Goal: Task Accomplishment & Management: Use online tool/utility

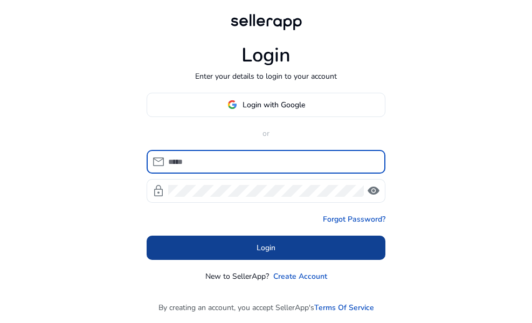
type input "**********"
click at [223, 239] on body "**********" at bounding box center [266, 161] width 532 height 323
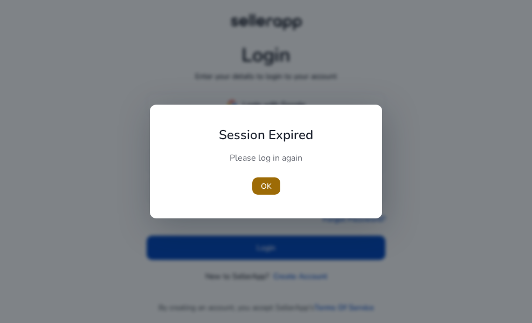
click at [262, 190] on span "OK" at bounding box center [266, 186] width 11 height 11
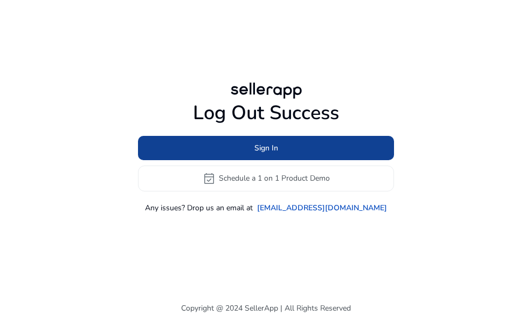
click at [262, 149] on span "Sign In" at bounding box center [267, 147] width 24 height 11
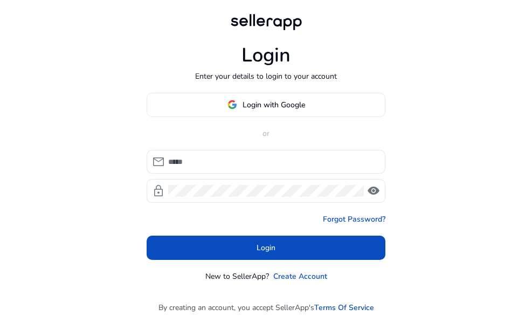
type input "**********"
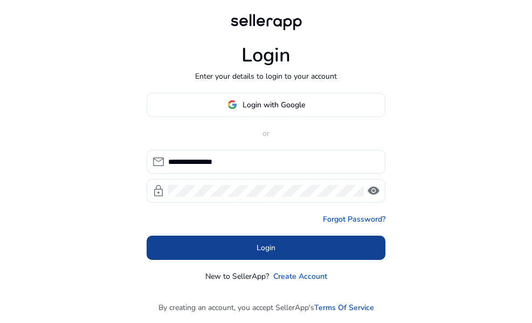
click at [242, 238] on span at bounding box center [266, 248] width 239 height 26
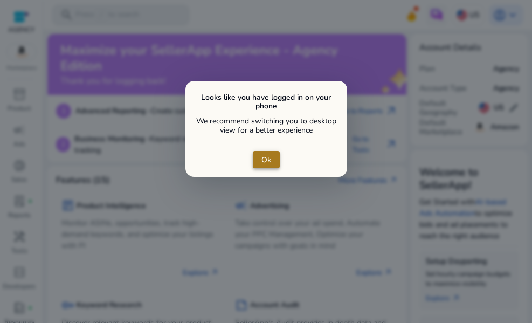
click at [261, 158] on button "Ok" at bounding box center [266, 159] width 27 height 17
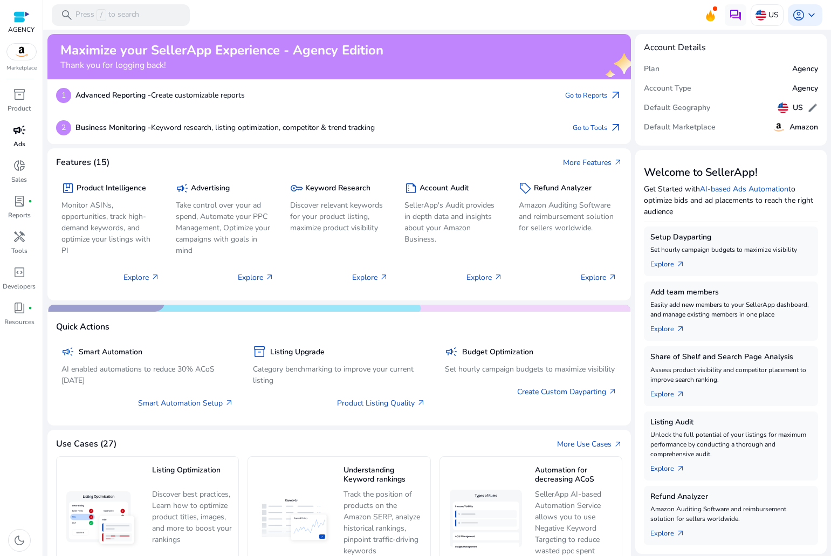
click at [23, 150] on link "campaign Ads" at bounding box center [19, 139] width 38 height 36
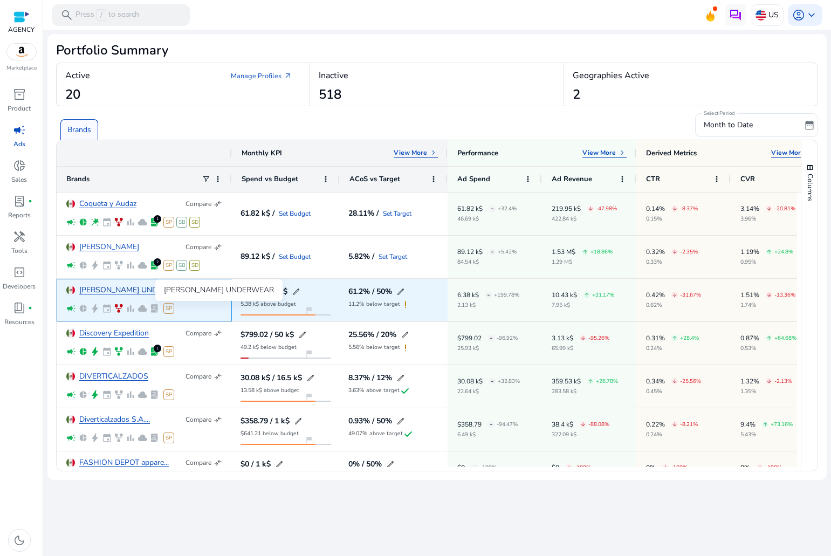
click at [126, 289] on link "[PERSON_NAME] UNDERWEAR" at bounding box center [134, 290] width 110 height 8
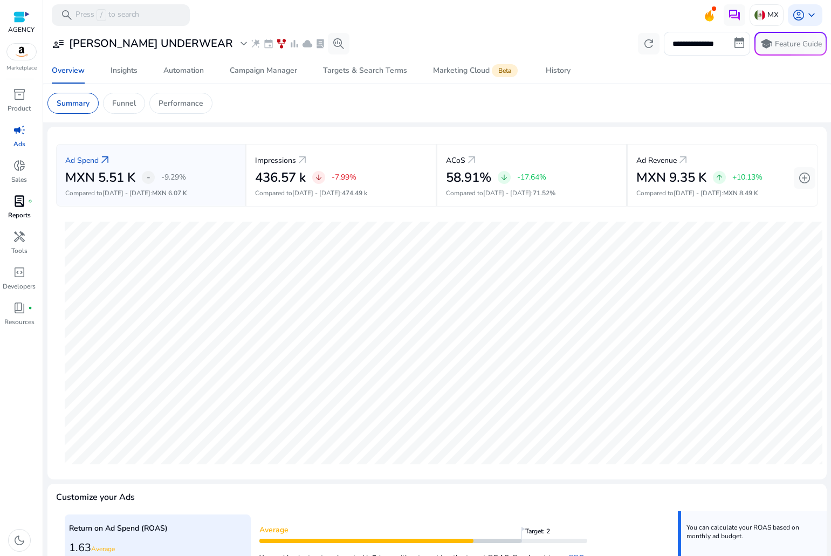
click at [10, 201] on div "lab_profile fiber_manual_record" at bounding box center [19, 201] width 30 height 17
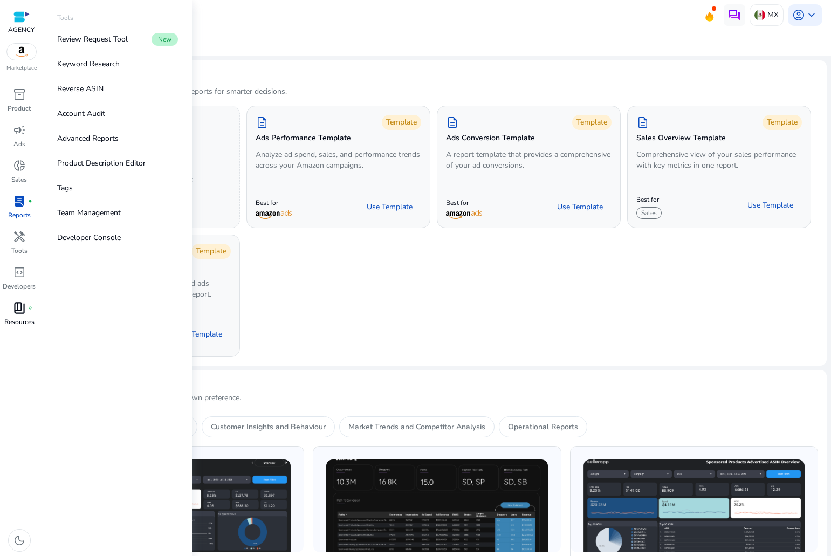
click at [20, 303] on span "book_4" at bounding box center [19, 308] width 13 height 13
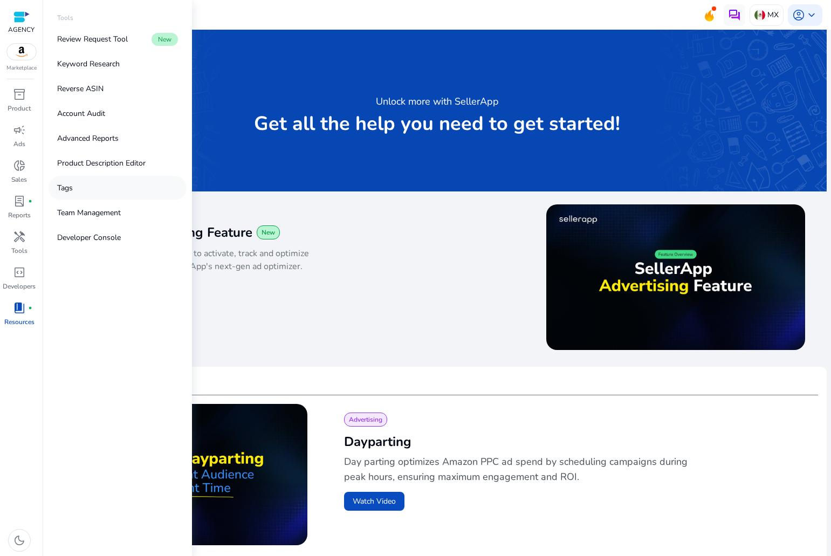
click at [73, 193] on link "Tags" at bounding box center [118, 188] width 138 height 24
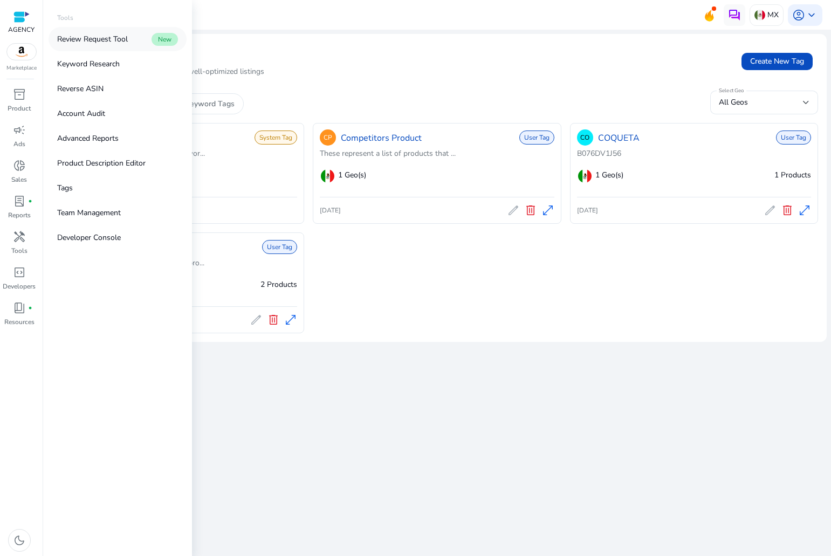
click at [103, 44] on p "Review Request Tool" at bounding box center [92, 38] width 71 height 11
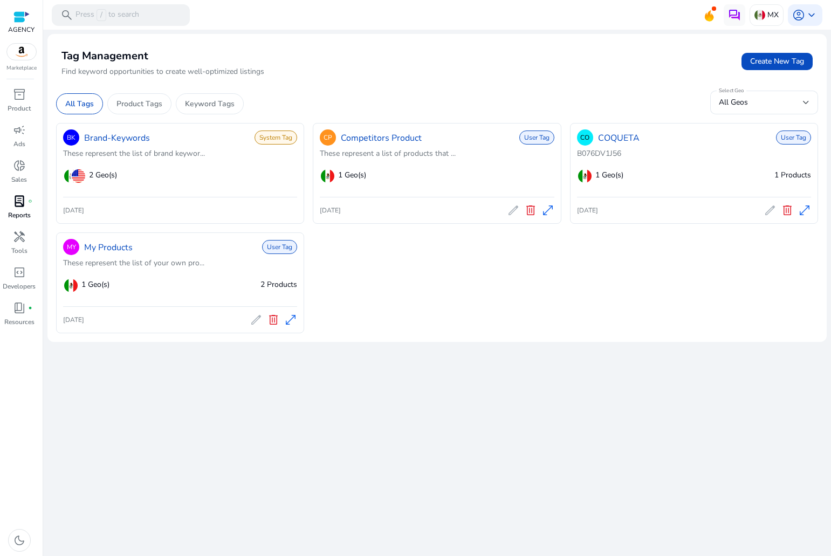
click at [28, 201] on span "fiber_manual_record" at bounding box center [30, 201] width 4 height 4
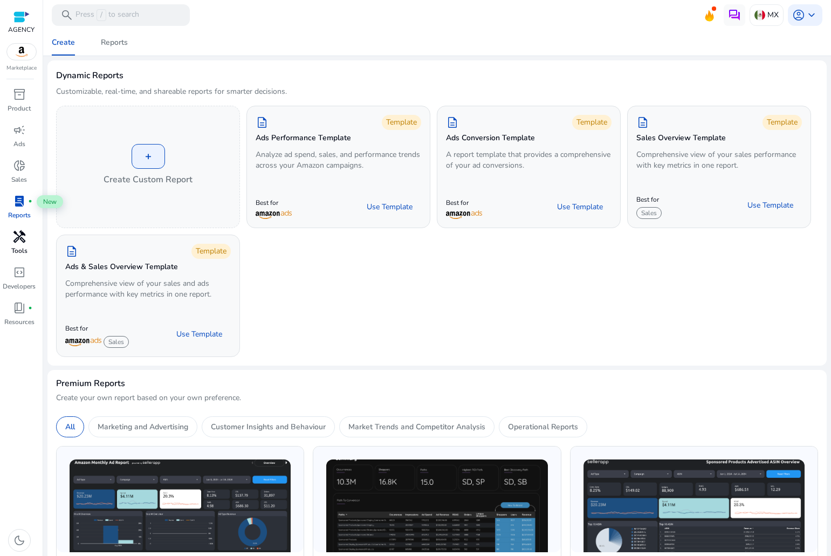
click at [20, 234] on span "handyman" at bounding box center [19, 236] width 13 height 13
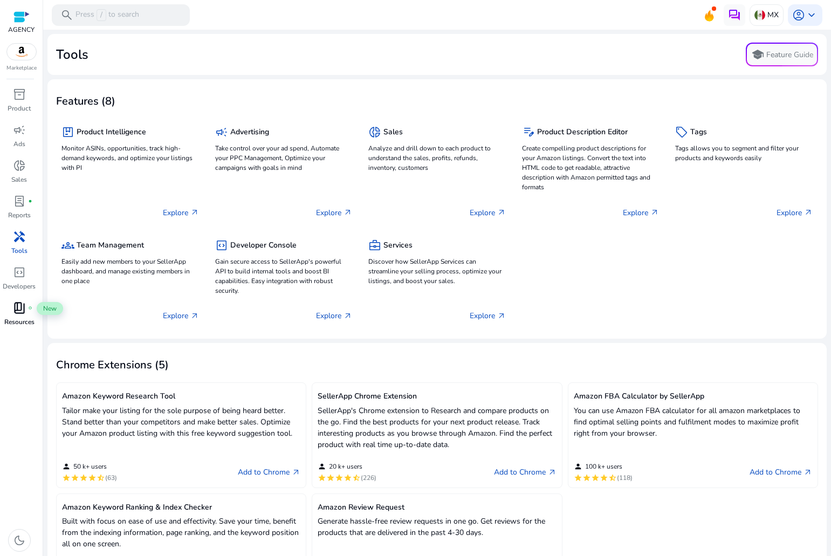
click at [15, 311] on span "book_4" at bounding box center [19, 308] width 13 height 13
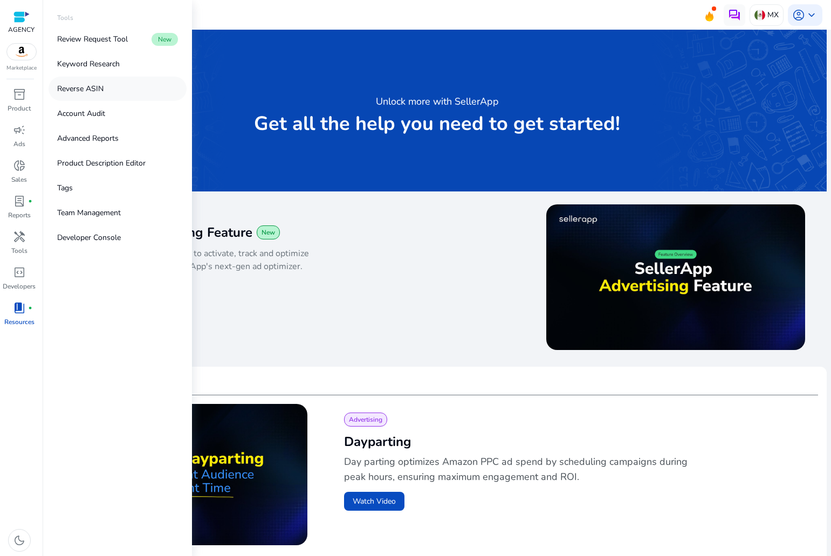
click at [108, 86] on link "Reverse ASIN" at bounding box center [118, 89] width 138 height 24
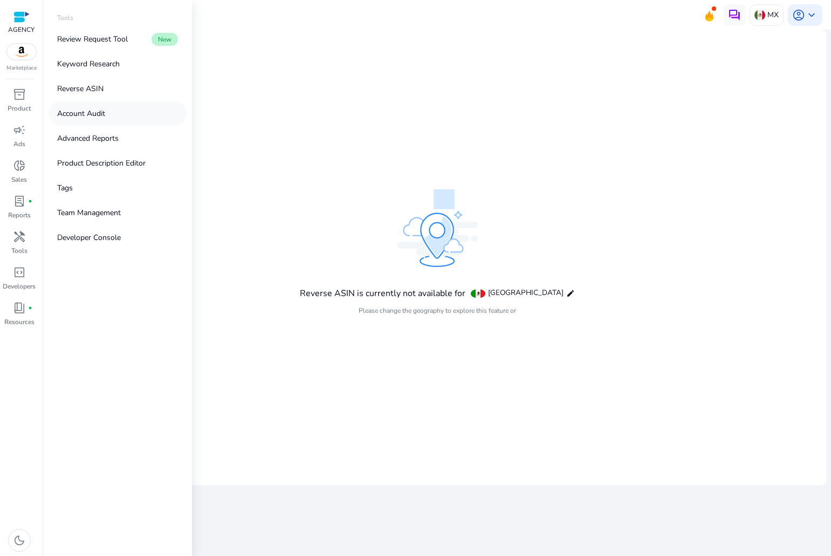
click at [114, 108] on link "Account Audit" at bounding box center [118, 113] width 138 height 24
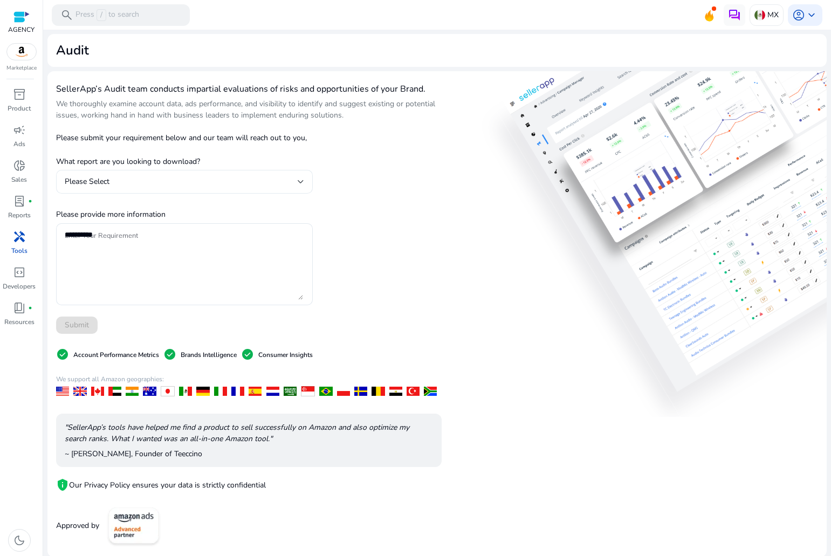
click at [194, 191] on div "Please Select" at bounding box center [184, 182] width 239 height 24
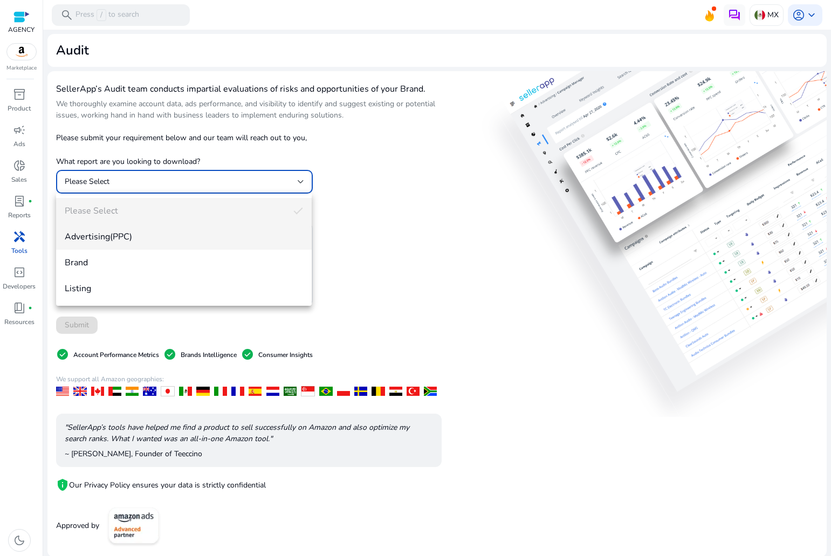
click at [145, 238] on span "Advertising(PPC)" at bounding box center [184, 237] width 238 height 12
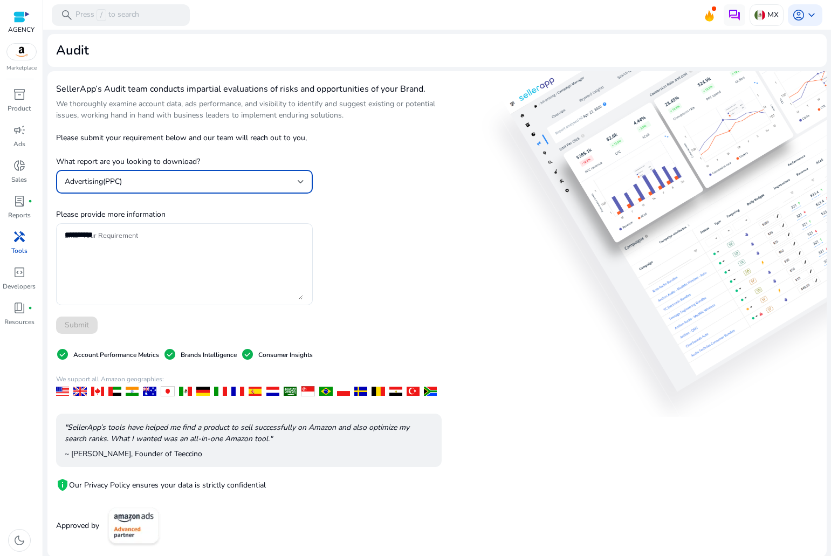
scroll to position [1, 0]
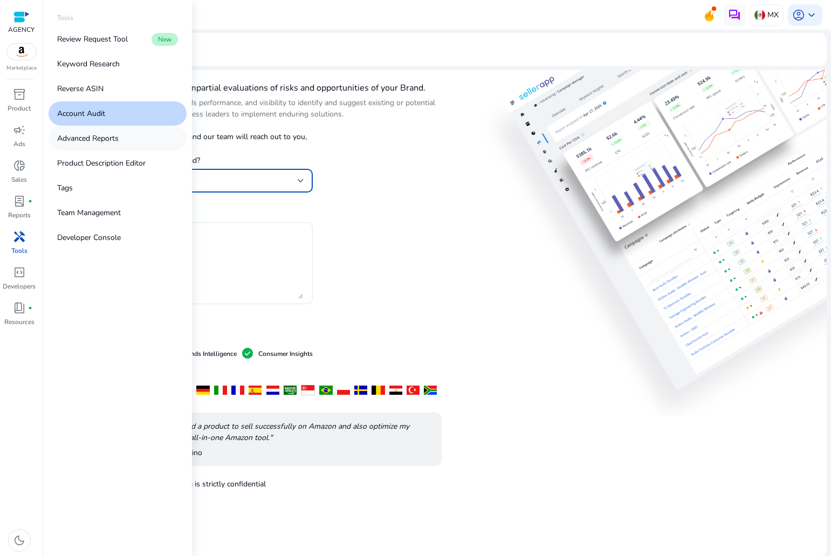
click at [102, 134] on p "Advanced Reports" at bounding box center [87, 138] width 61 height 11
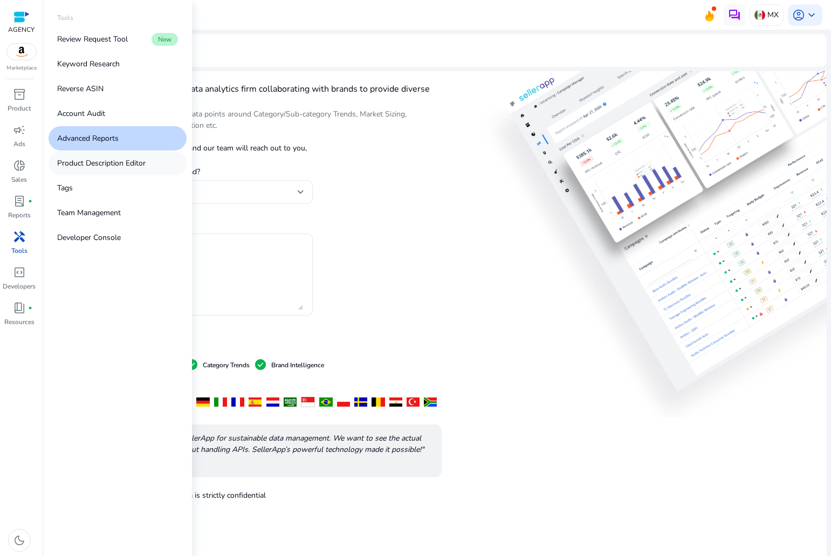
click at [142, 164] on p "Product Description Editor" at bounding box center [101, 163] width 88 height 11
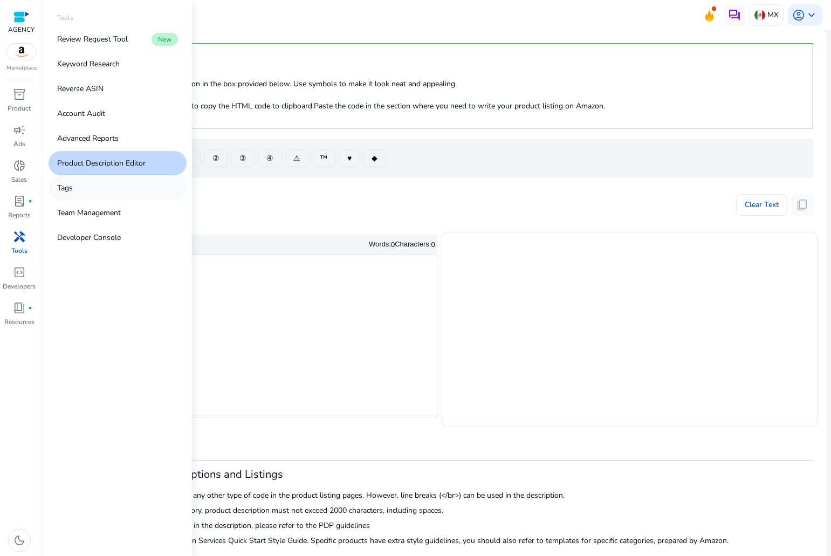
click at [109, 199] on link "Tags" at bounding box center [118, 188] width 138 height 24
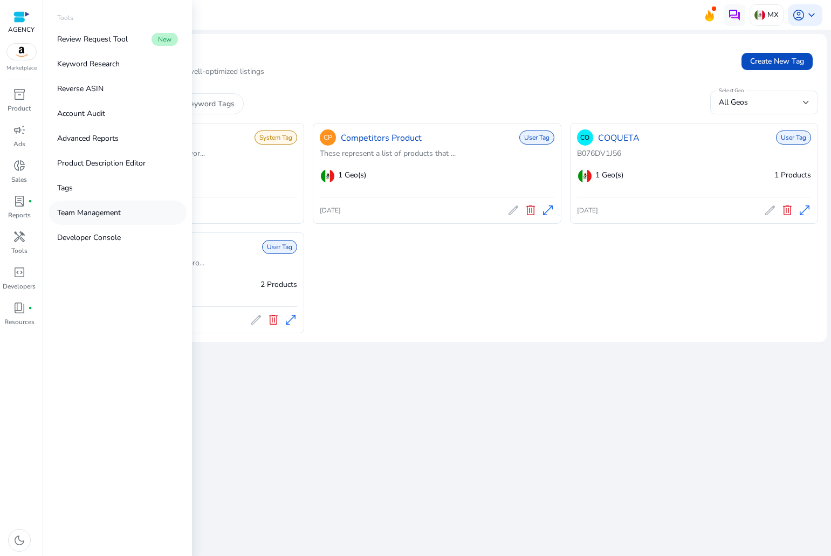
click at [94, 216] on p "Team Management" at bounding box center [89, 212] width 64 height 11
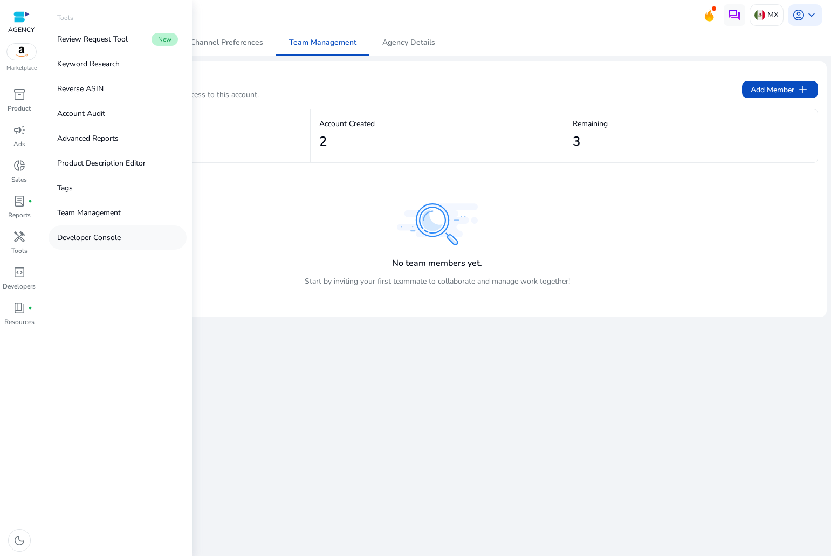
click at [88, 238] on p "Developer Console" at bounding box center [89, 237] width 64 height 11
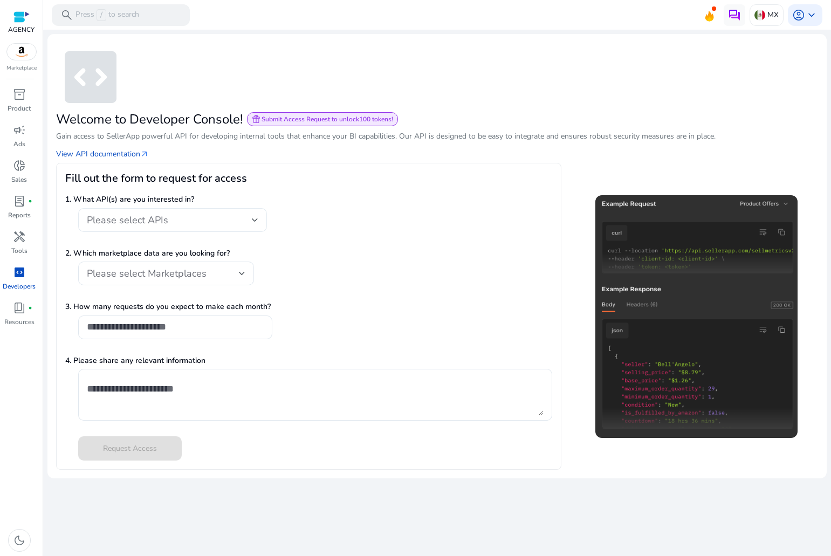
click at [141, 223] on span "Please select APIs" at bounding box center [127, 220] width 81 height 13
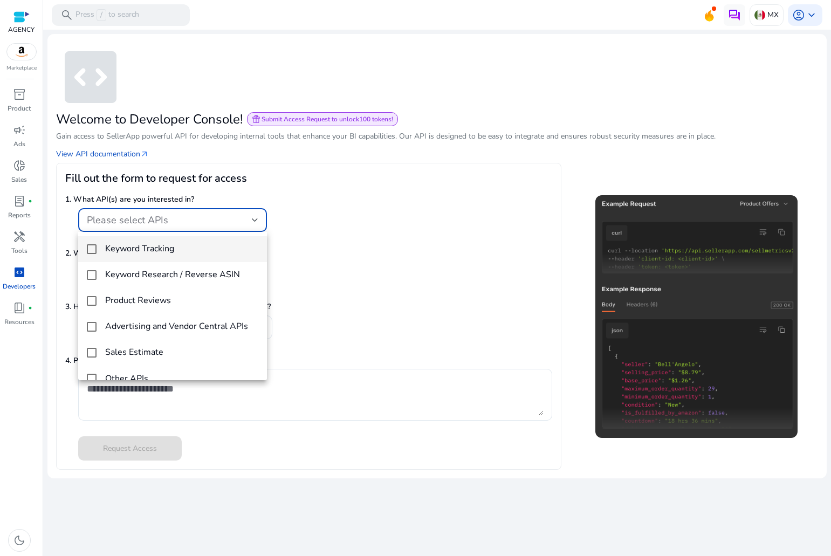
click at [155, 254] on h4 "Keyword Tracking" at bounding box center [139, 249] width 69 height 10
click at [361, 272] on div at bounding box center [415, 278] width 831 height 556
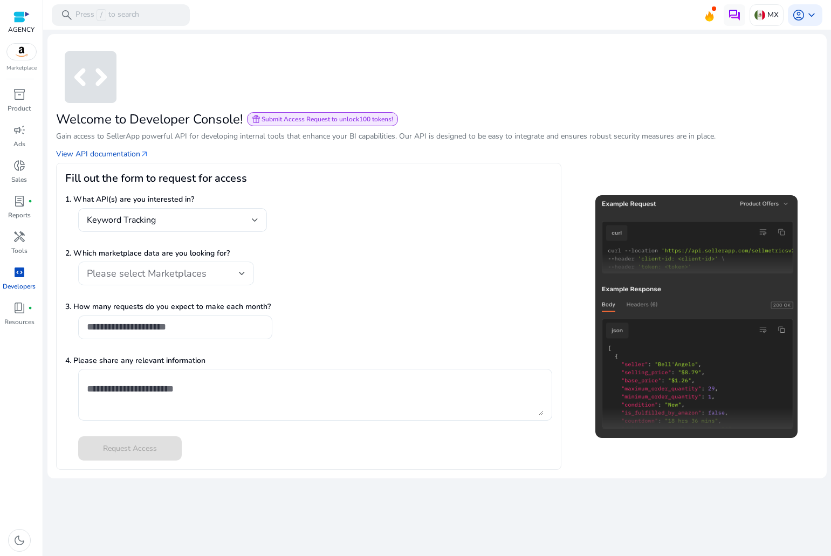
click at [205, 280] on div "Please select Marketplaces" at bounding box center [166, 273] width 159 height 13
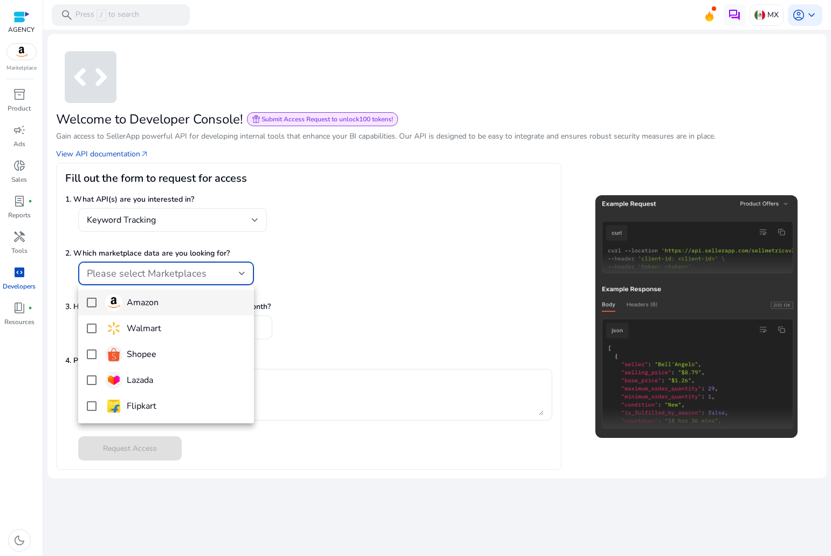
click at [191, 290] on div "Amazon Walmart Shopee Lazada Flipkart" at bounding box center [166, 354] width 176 height 138
click at [183, 296] on span "Amazon" at bounding box center [175, 302] width 140 height 17
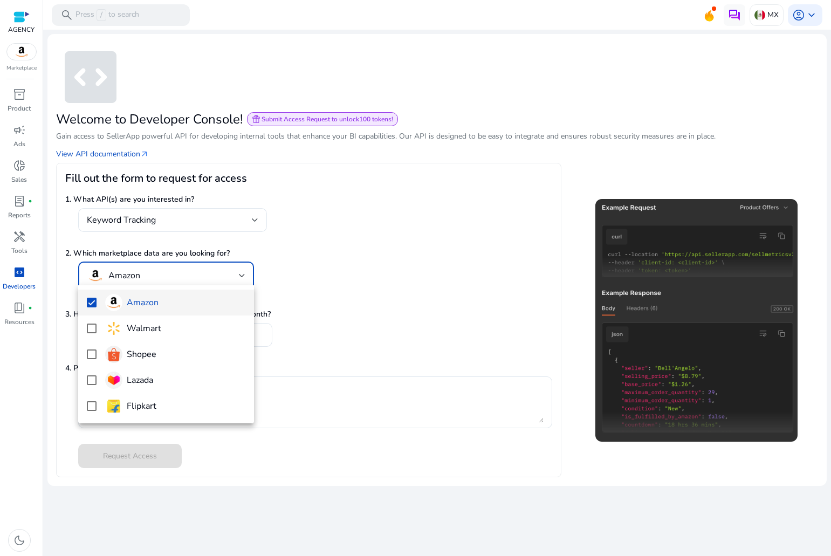
click at [378, 281] on div at bounding box center [415, 278] width 831 height 556
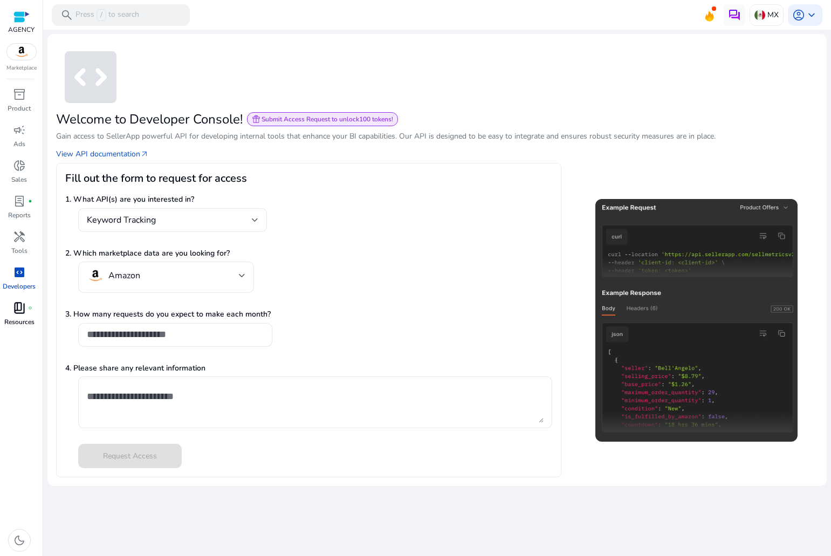
click at [36, 312] on link "book_4 fiber_manual_record Resources" at bounding box center [19, 317] width 38 height 36
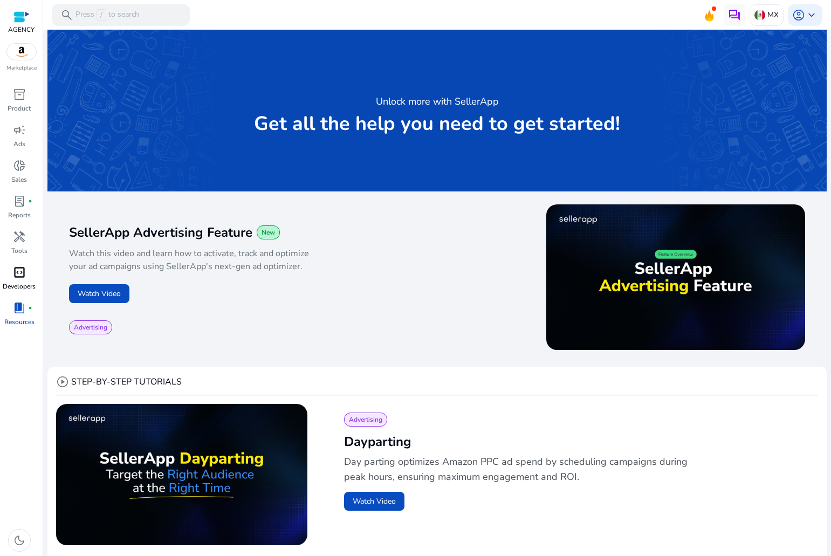
click at [6, 279] on link "code_blocks Developers" at bounding box center [19, 282] width 38 height 36
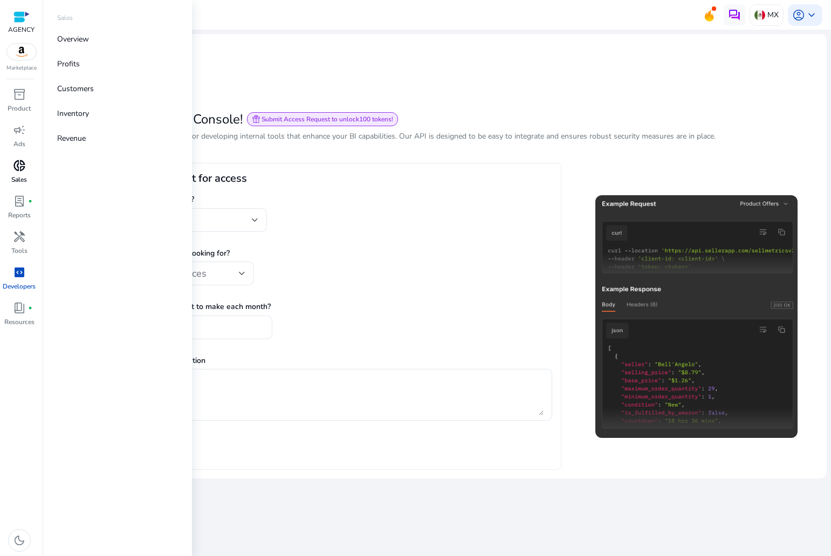
click at [11, 171] on div "donut_small" at bounding box center [19, 165] width 30 height 17
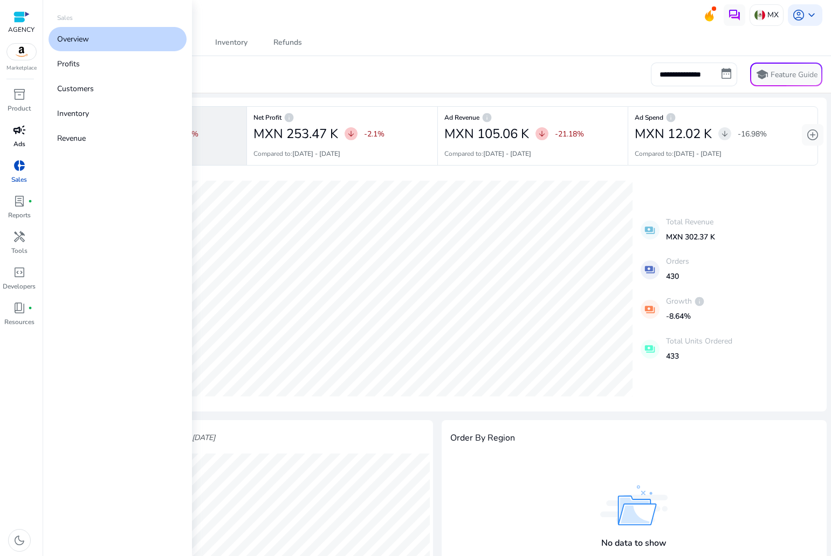
click at [11, 142] on link "campaign Ads" at bounding box center [19, 139] width 38 height 36
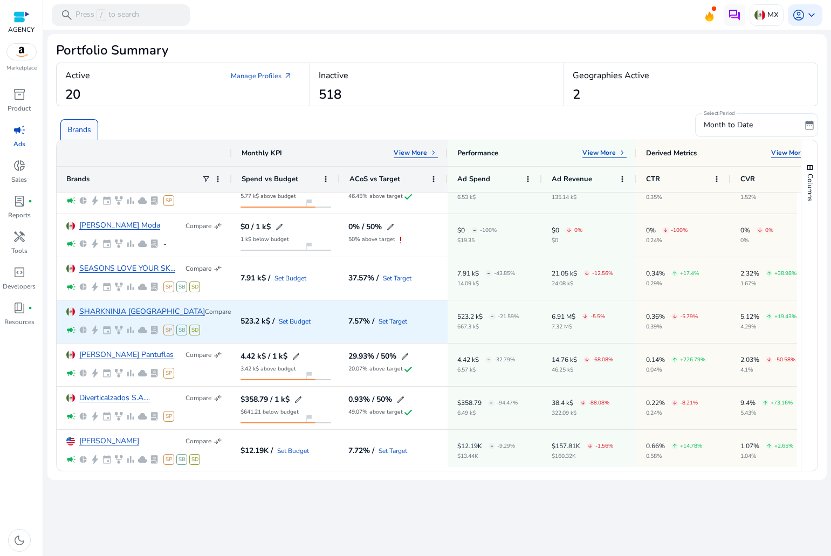
scroll to position [573, 0]
